Goal: Use online tool/utility: Utilize a website feature to perform a specific function

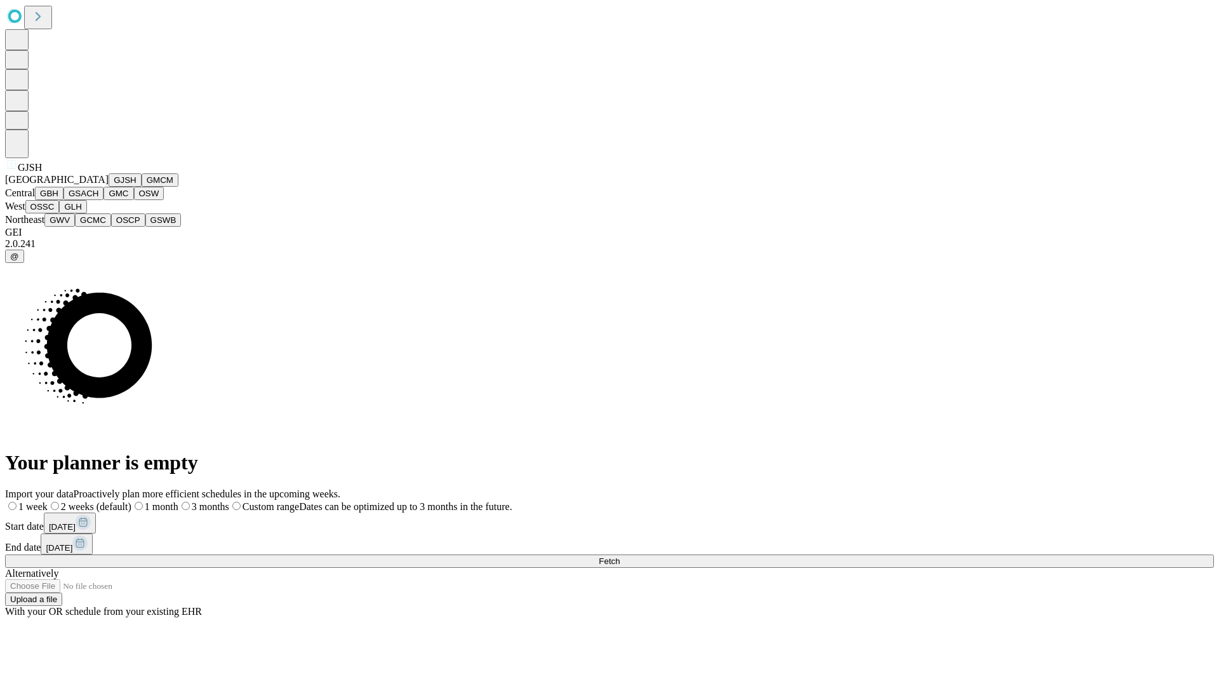
click at [109, 187] on button "GJSH" at bounding box center [125, 179] width 33 height 13
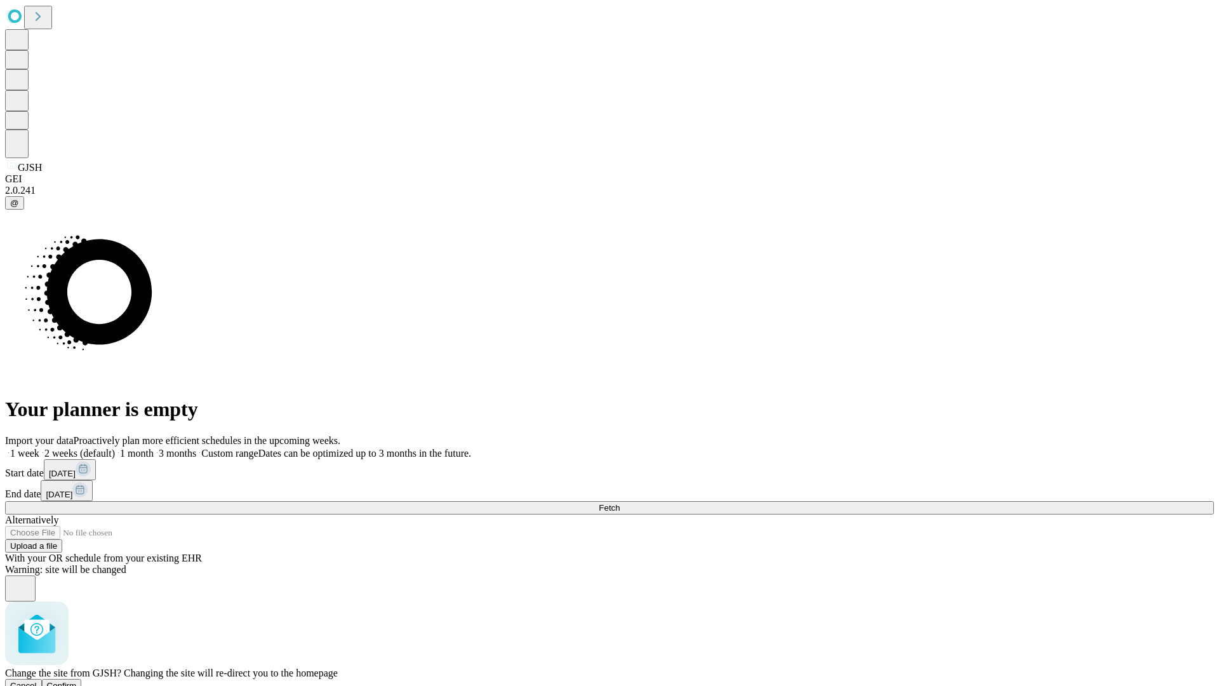
click at [77, 681] on span "Confirm" at bounding box center [62, 686] width 30 height 10
click at [39, 448] on label "1 week" at bounding box center [22, 453] width 34 height 11
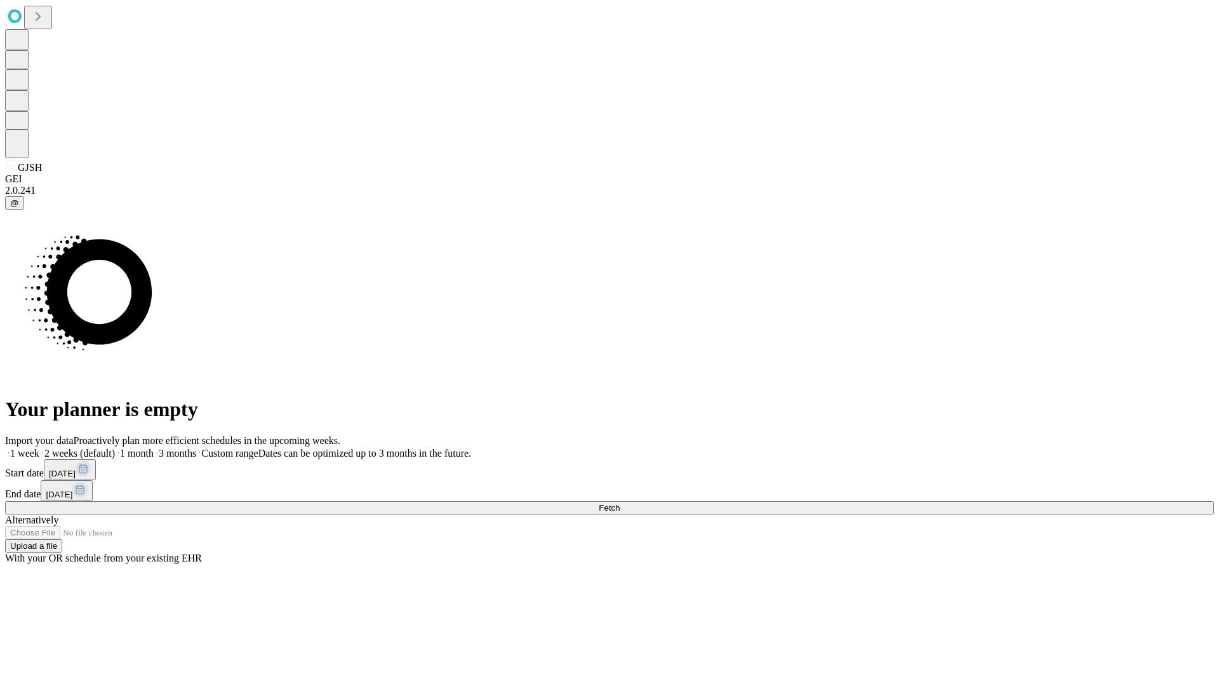
click at [620, 503] on span "Fetch" at bounding box center [609, 508] width 21 height 10
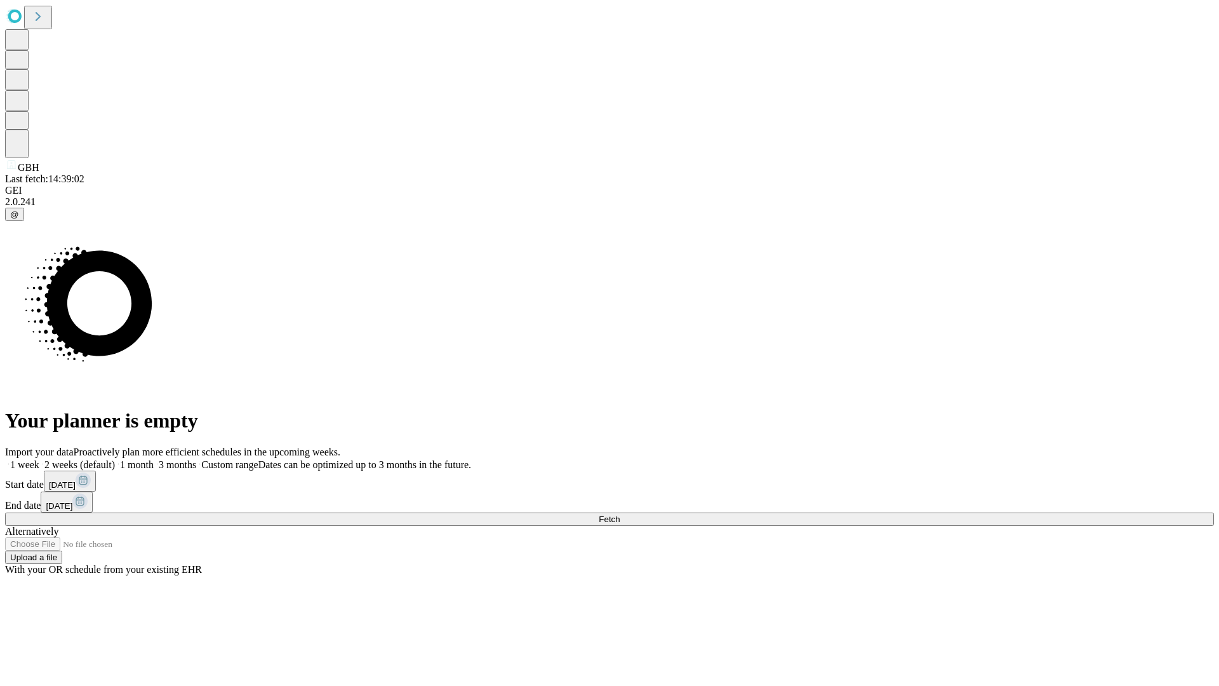
click at [39, 459] on label "1 week" at bounding box center [22, 464] width 34 height 11
click at [620, 514] on span "Fetch" at bounding box center [609, 519] width 21 height 10
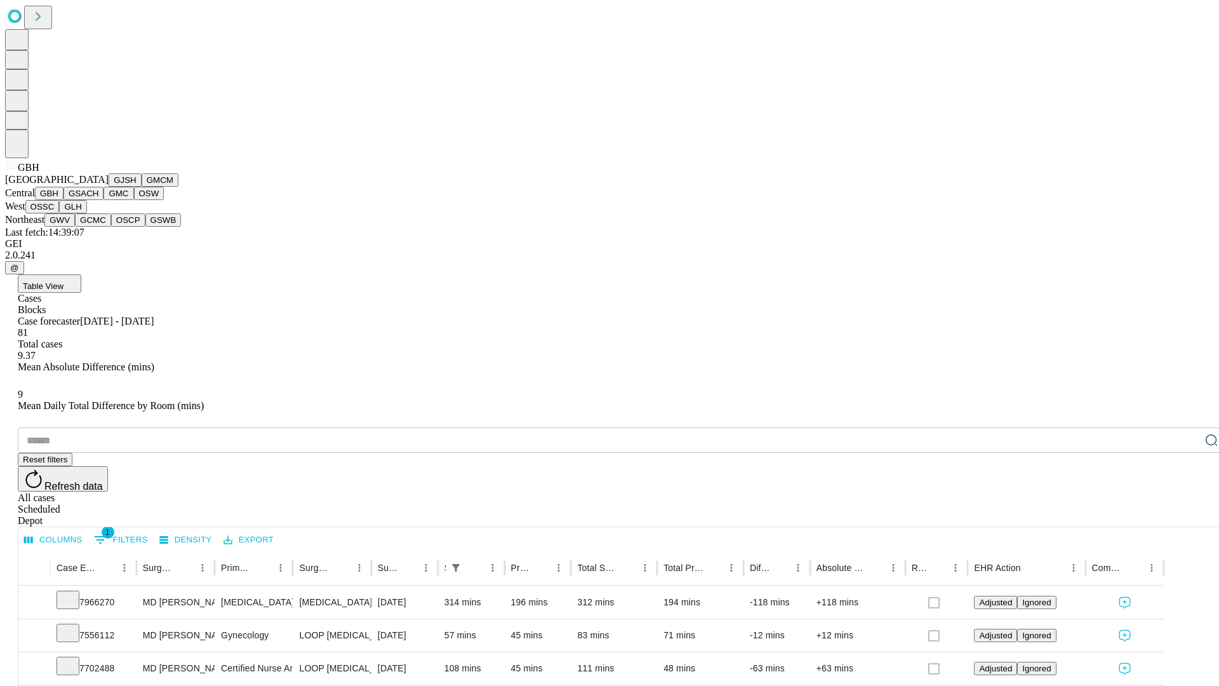
click at [98, 200] on button "GSACH" at bounding box center [84, 193] width 40 height 13
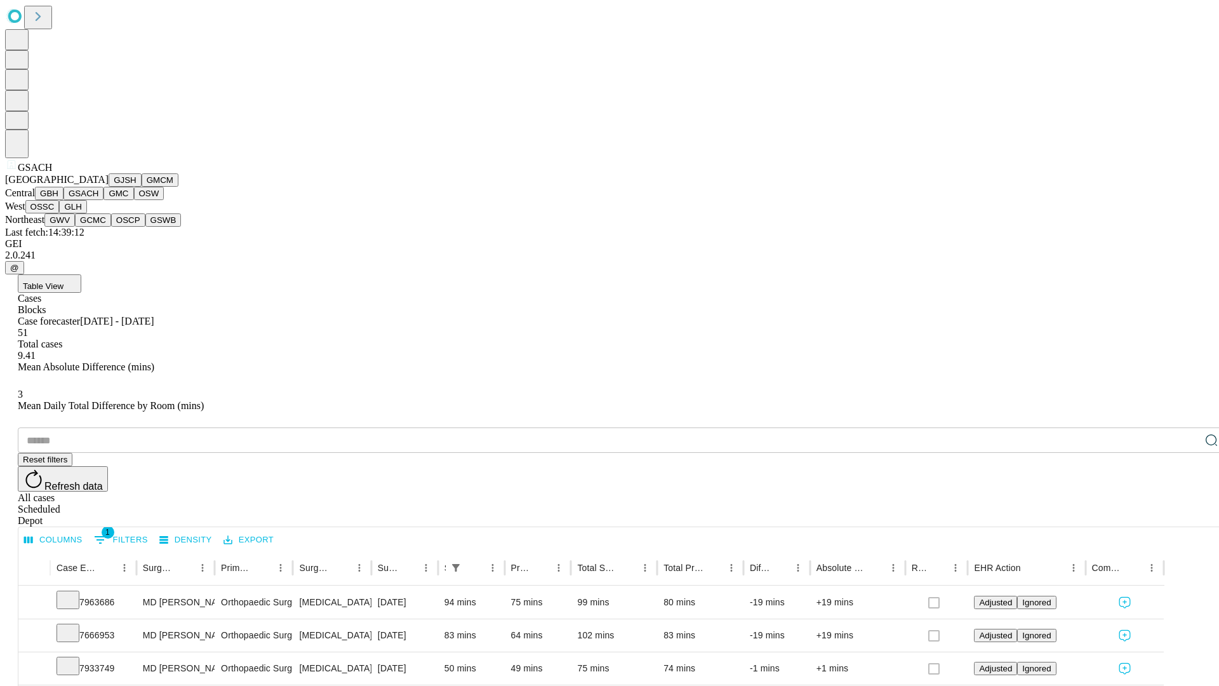
click at [104, 200] on button "GMC" at bounding box center [119, 193] width 30 height 13
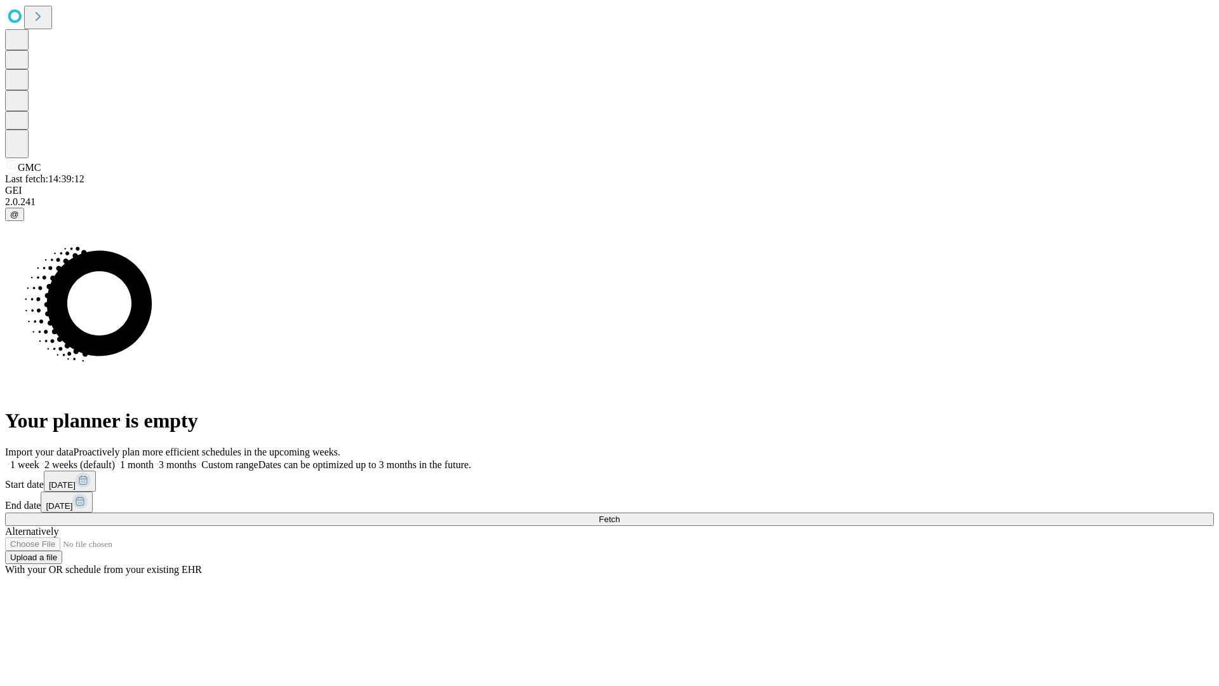
click at [39, 459] on label "1 week" at bounding box center [22, 464] width 34 height 11
click at [620, 514] on span "Fetch" at bounding box center [609, 519] width 21 height 10
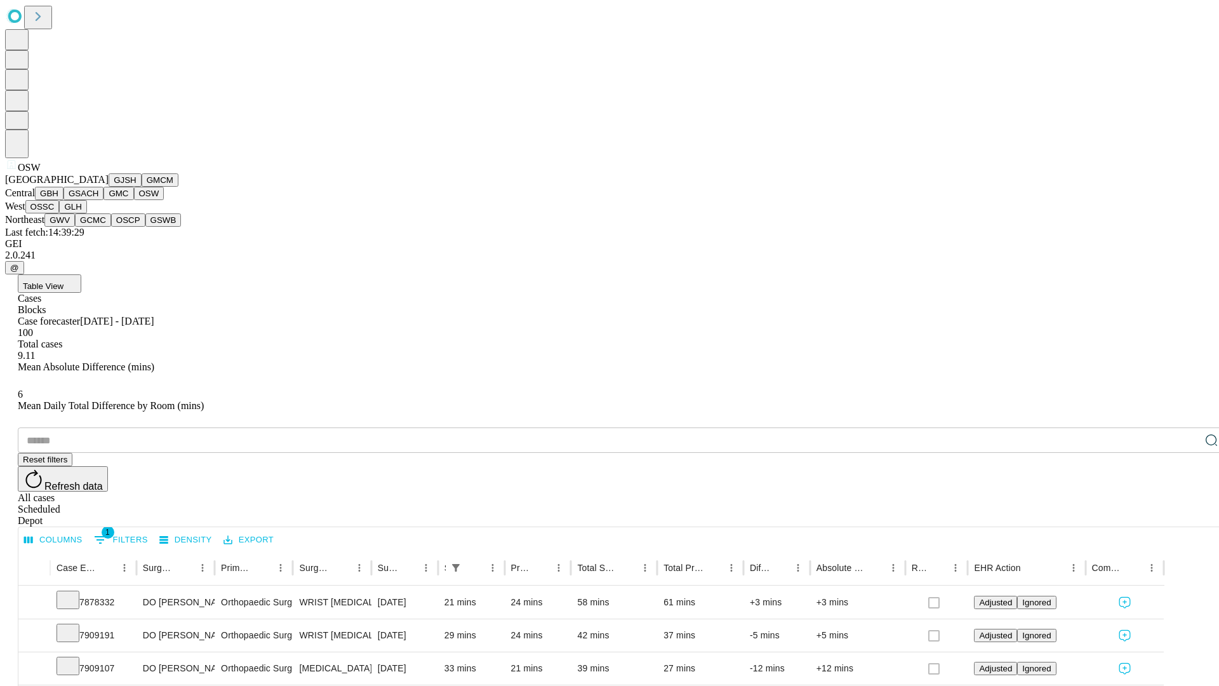
click at [60, 213] on button "OSSC" at bounding box center [42, 206] width 34 height 13
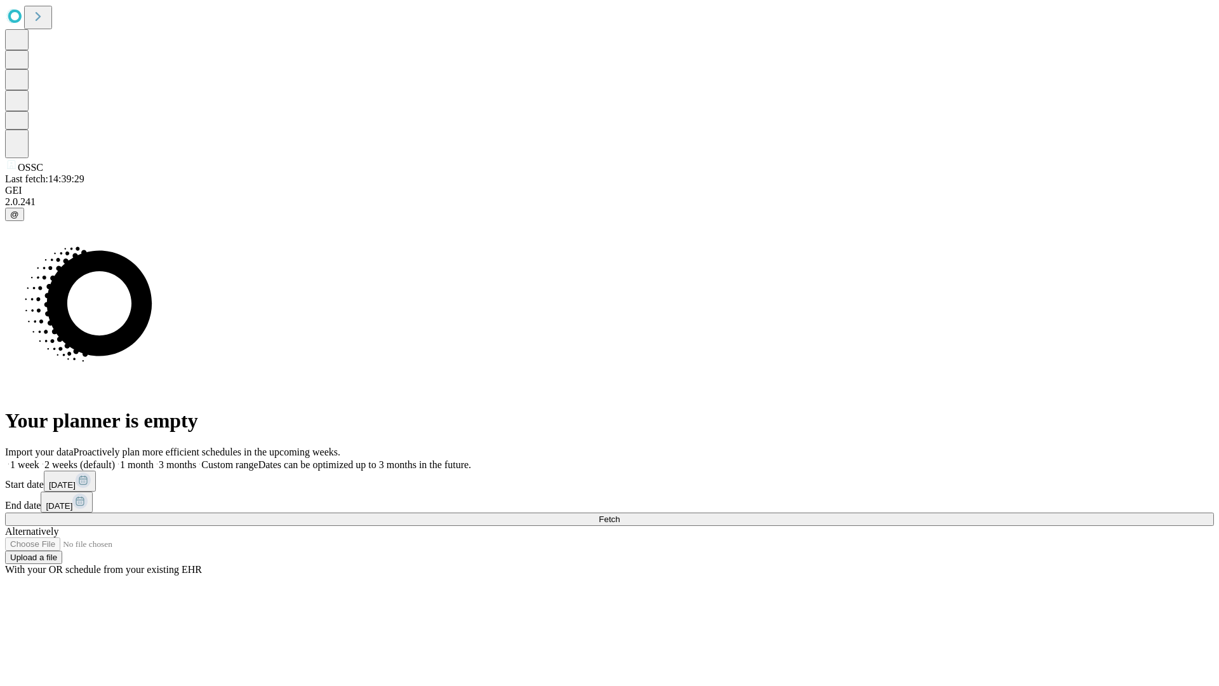
click at [39, 459] on label "1 week" at bounding box center [22, 464] width 34 height 11
click at [620, 514] on span "Fetch" at bounding box center [609, 519] width 21 height 10
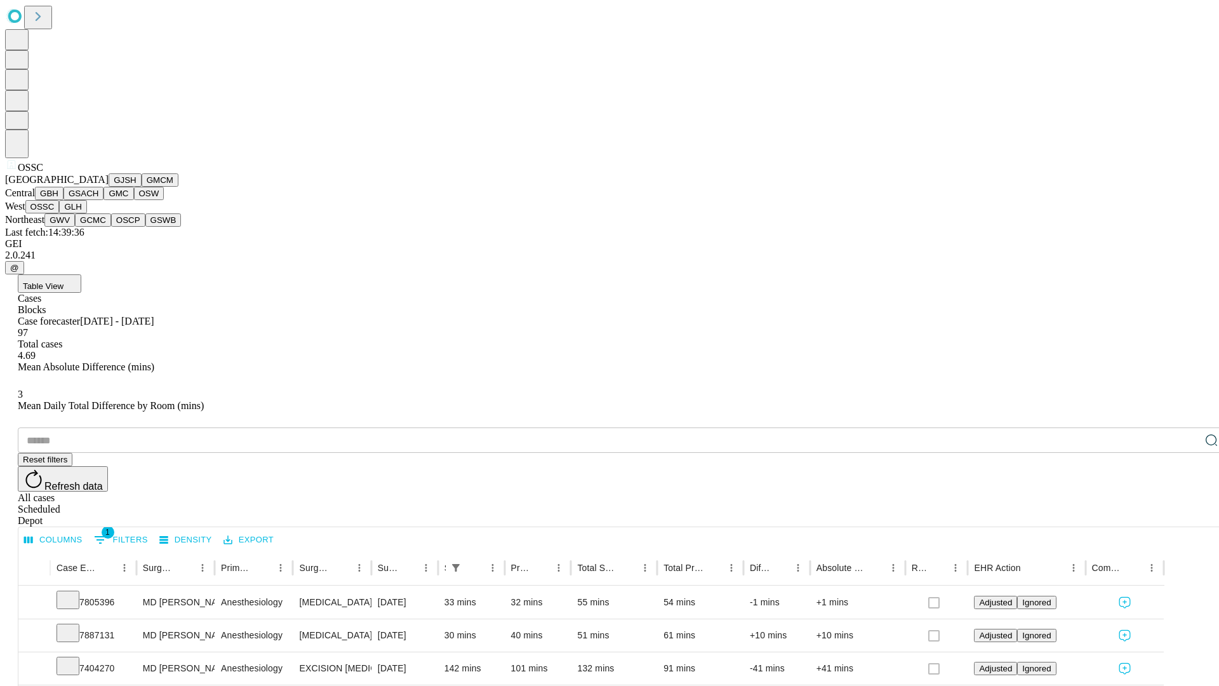
click at [86, 213] on button "GLH" at bounding box center [72, 206] width 27 height 13
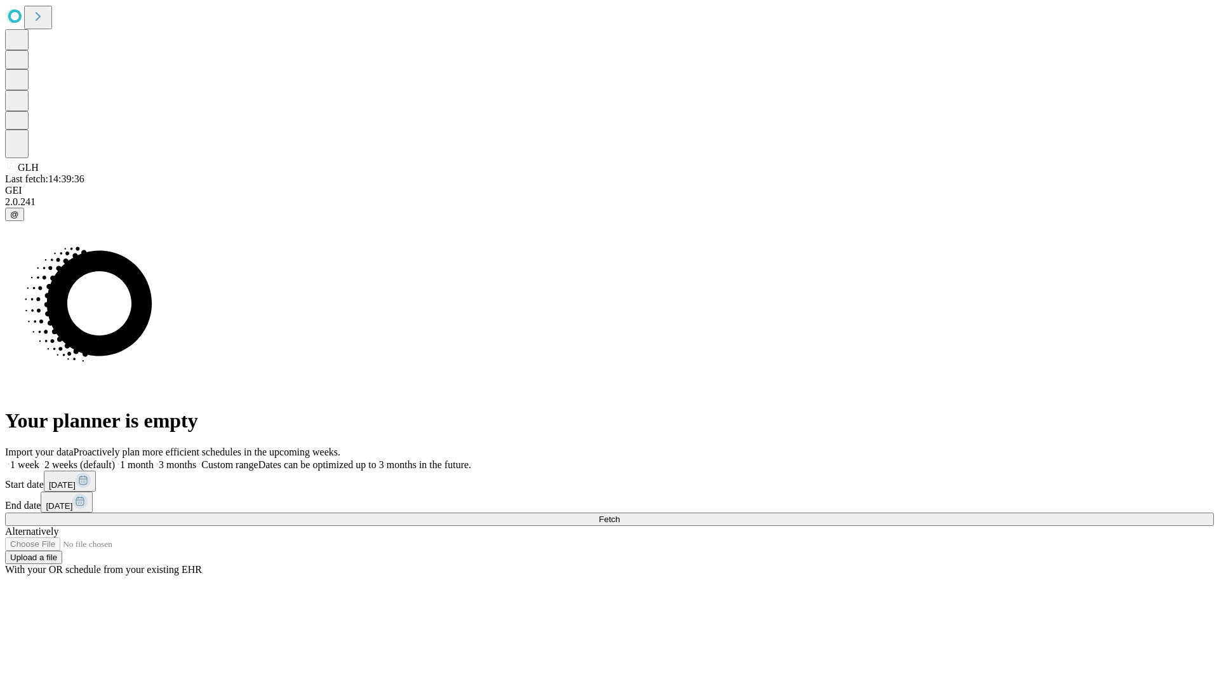
click at [39, 459] on label "1 week" at bounding box center [22, 464] width 34 height 11
click at [620, 514] on span "Fetch" at bounding box center [609, 519] width 21 height 10
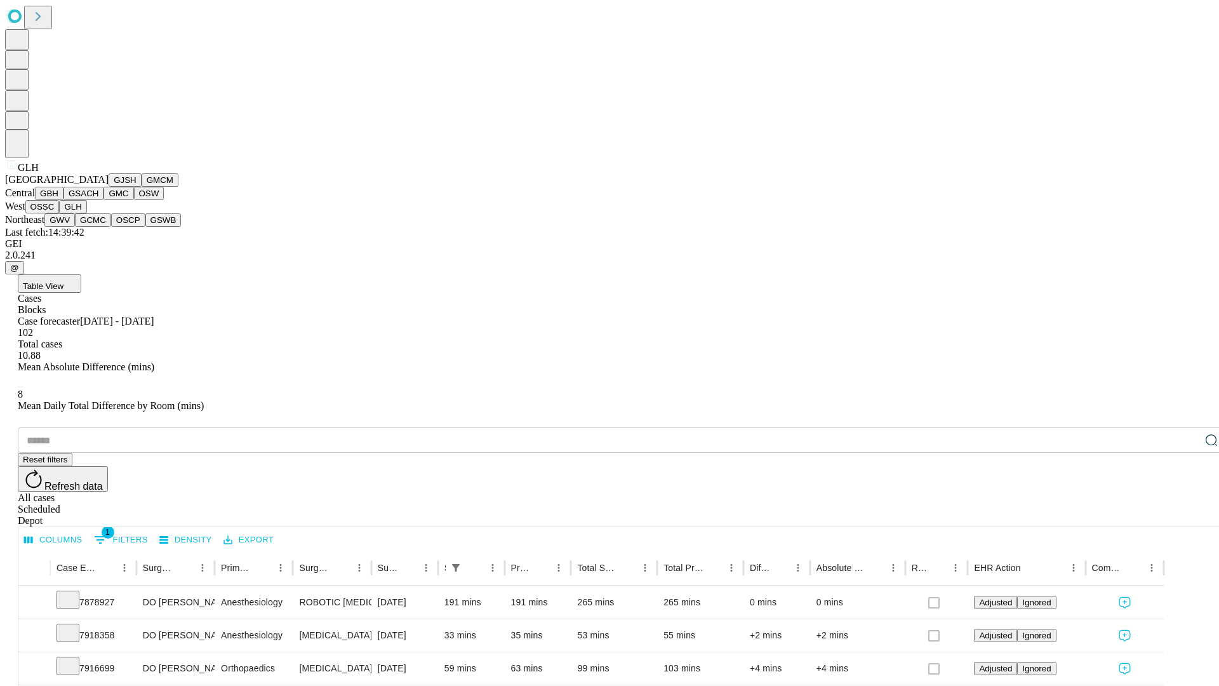
click at [75, 227] on button "GWV" at bounding box center [59, 219] width 30 height 13
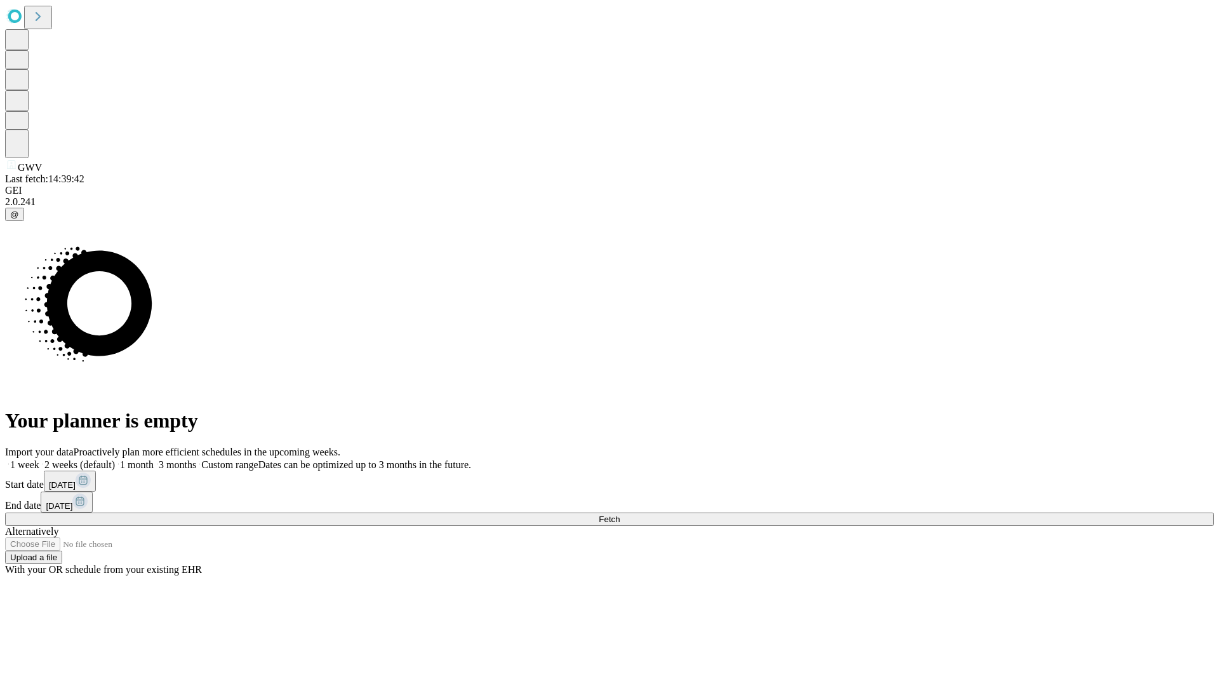
click at [39, 459] on label "1 week" at bounding box center [22, 464] width 34 height 11
click at [620, 514] on span "Fetch" at bounding box center [609, 519] width 21 height 10
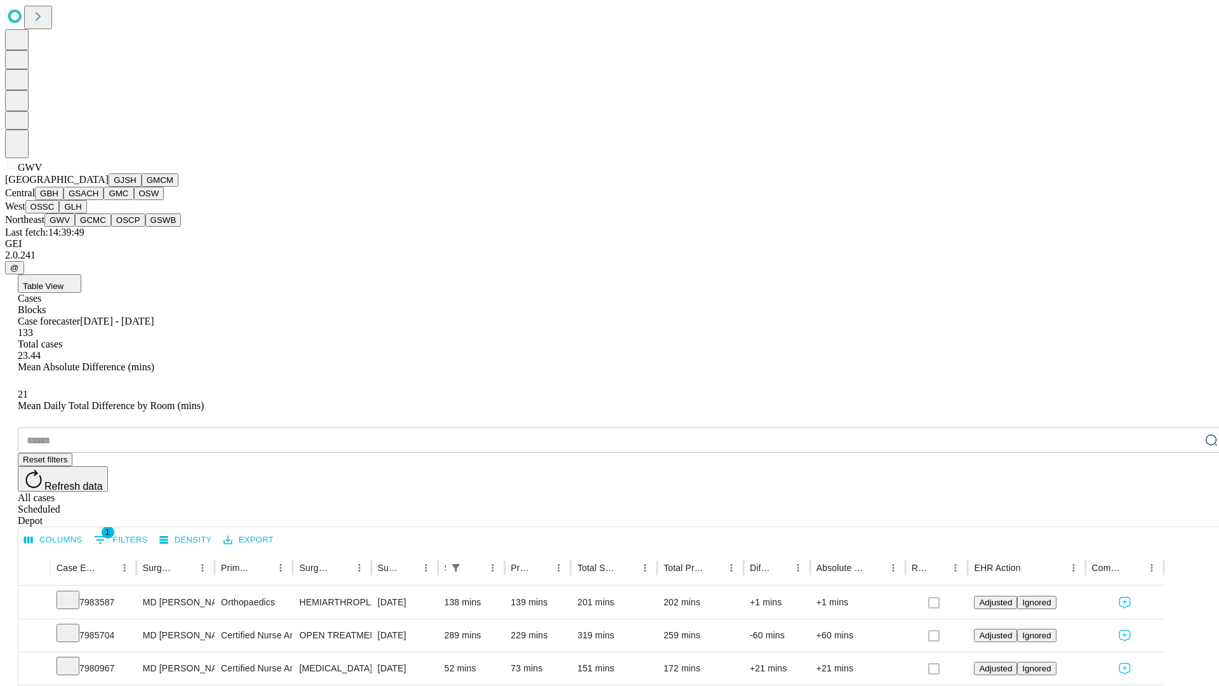
click at [98, 227] on button "GCMC" at bounding box center [93, 219] width 36 height 13
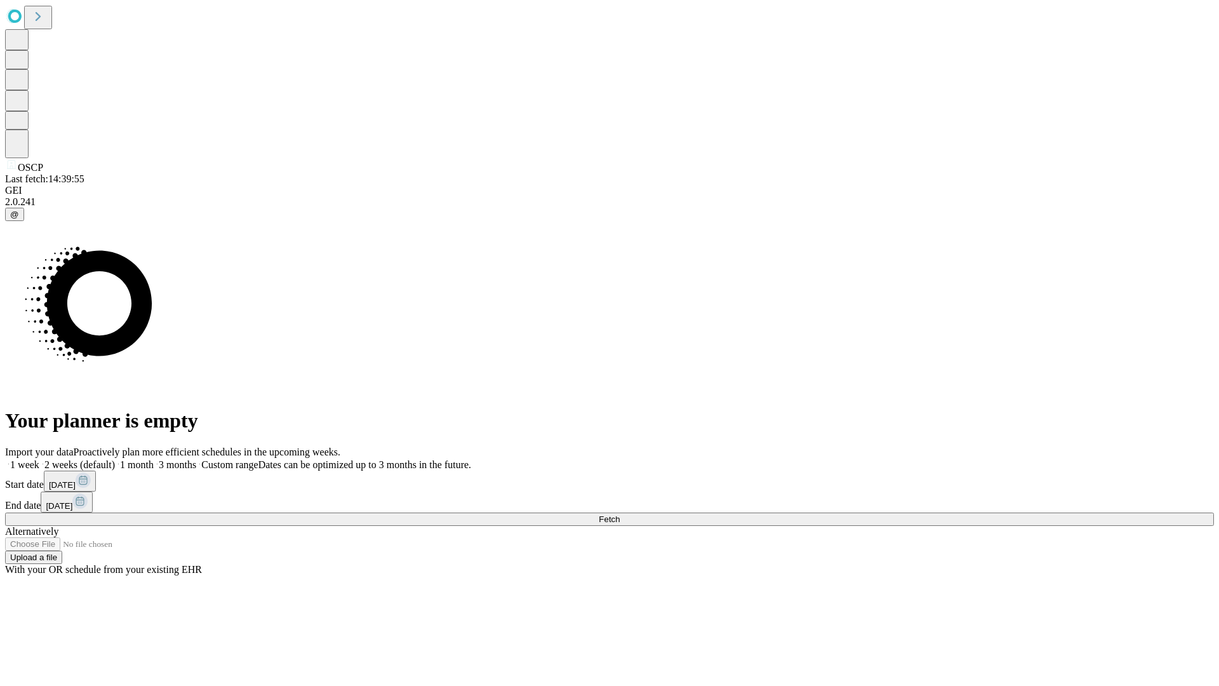
click at [620, 514] on span "Fetch" at bounding box center [609, 519] width 21 height 10
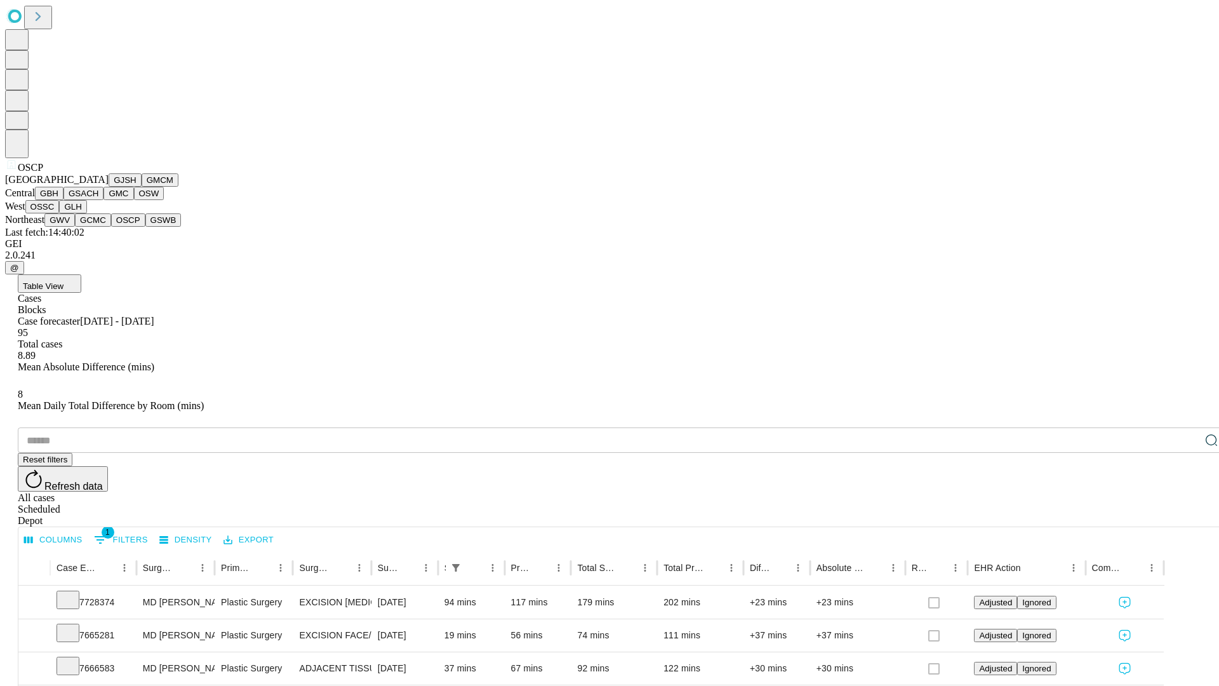
click at [145, 227] on button "GSWB" at bounding box center [163, 219] width 36 height 13
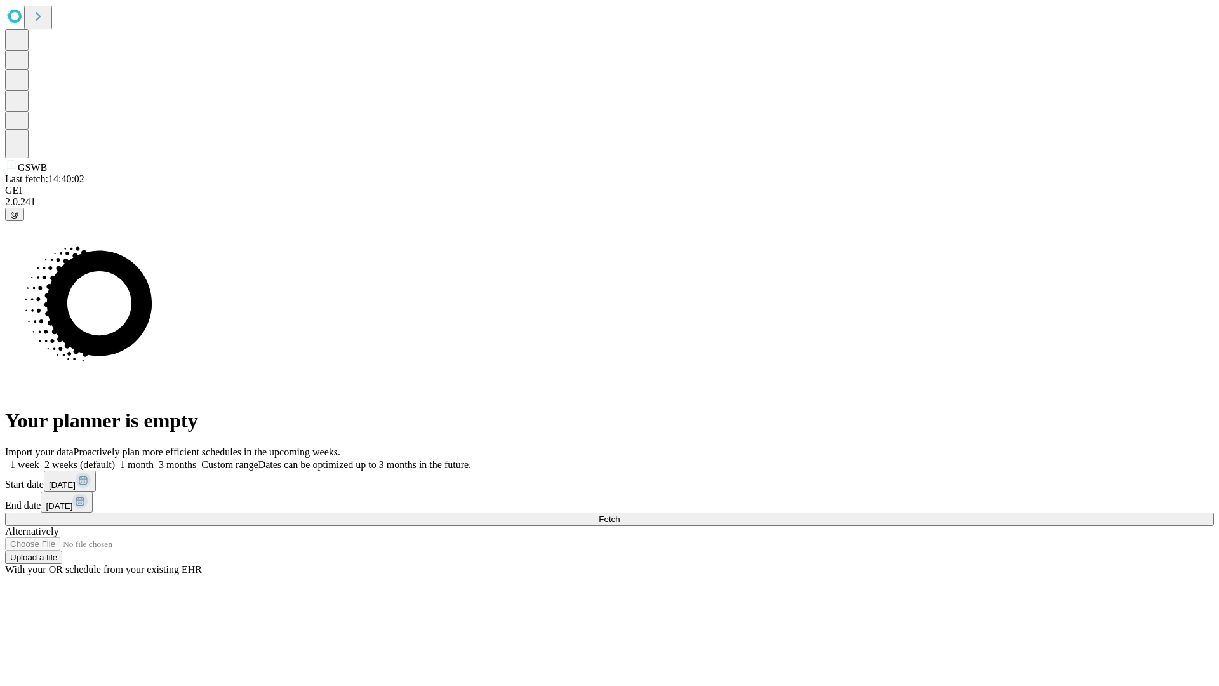
click at [620, 514] on span "Fetch" at bounding box center [609, 519] width 21 height 10
